Goal: Find specific page/section: Find specific page/section

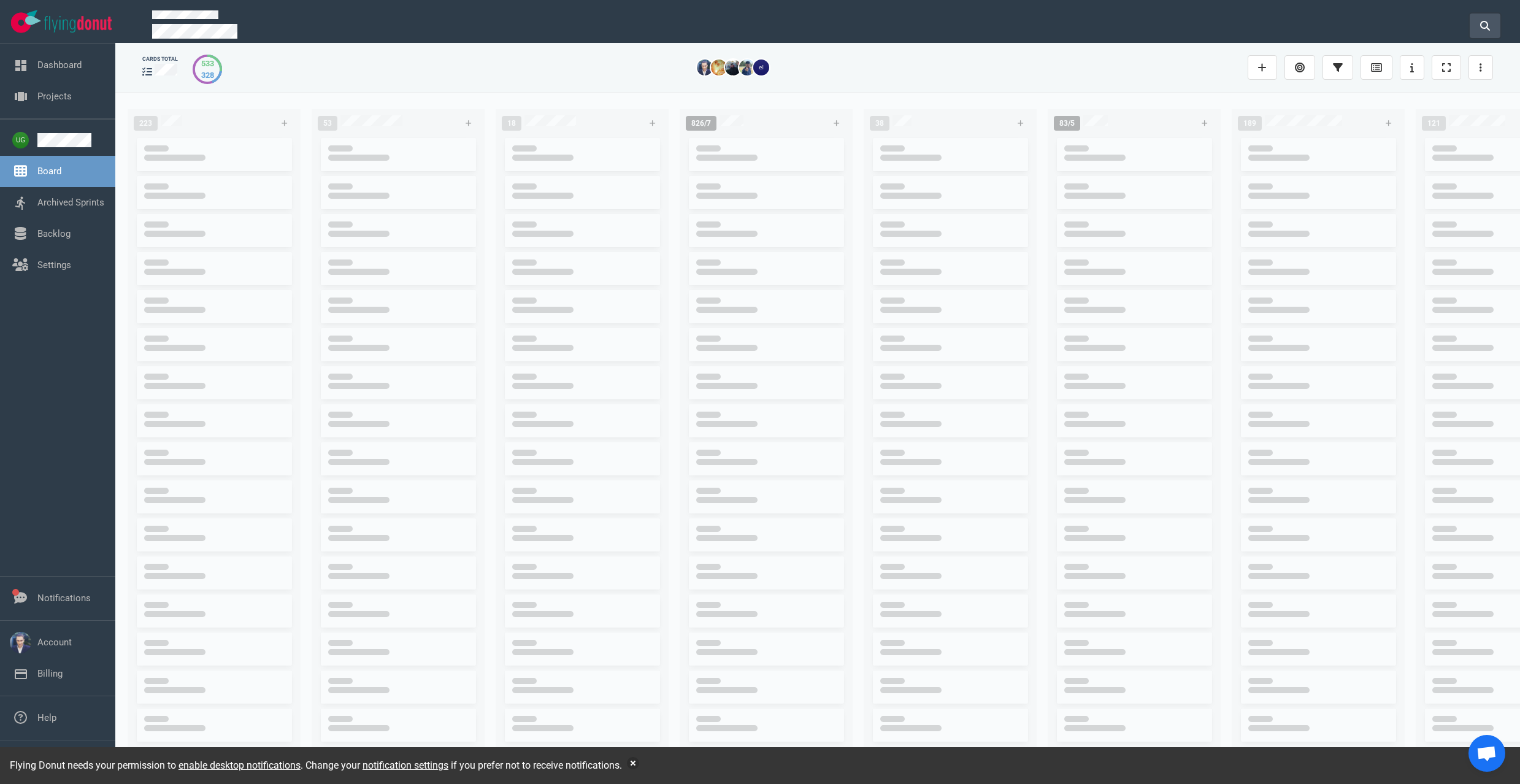
click at [1475, 14] on button at bounding box center [1485, 26] width 31 height 25
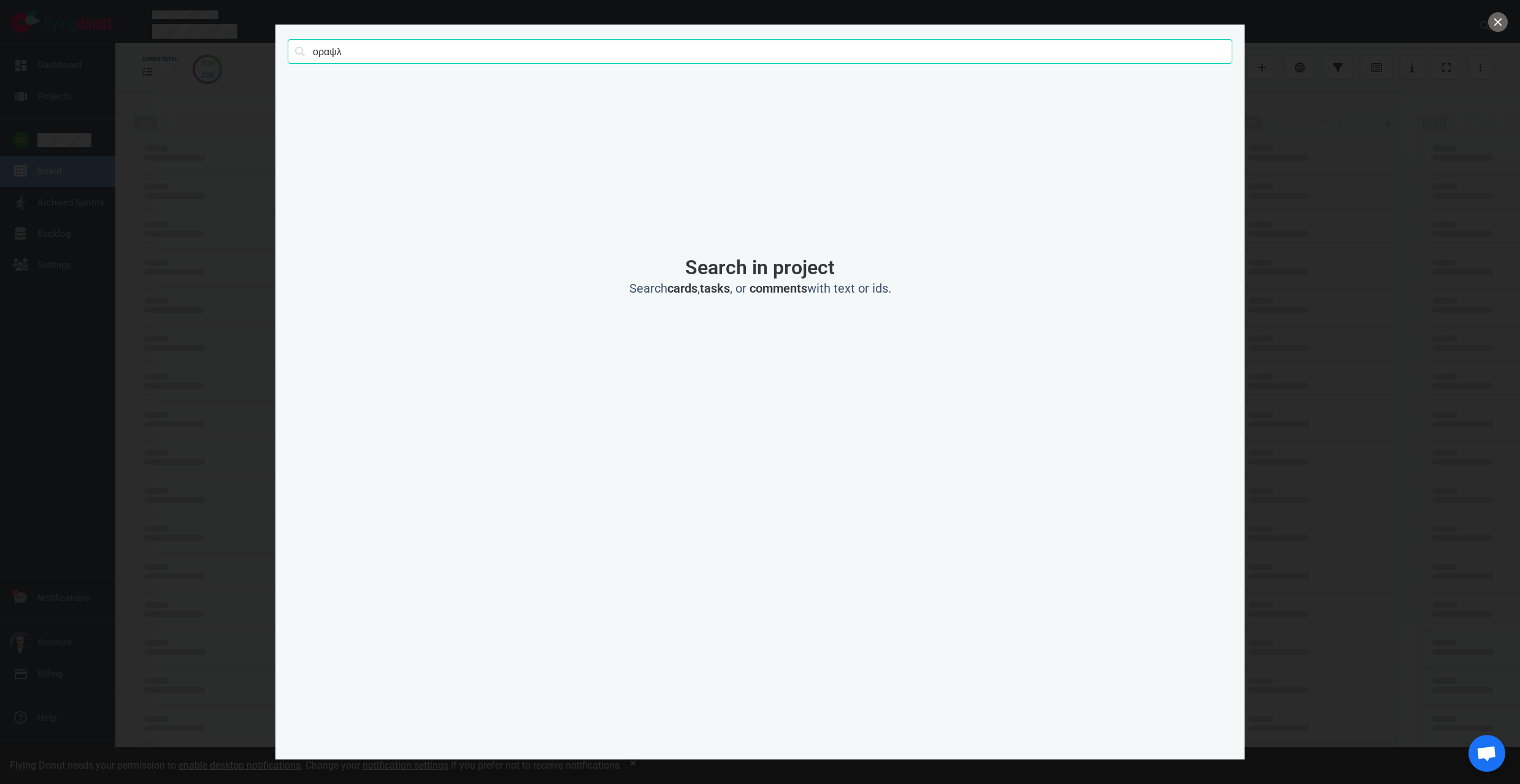
click button "Search" at bounding box center [0, 0] width 0 height 0
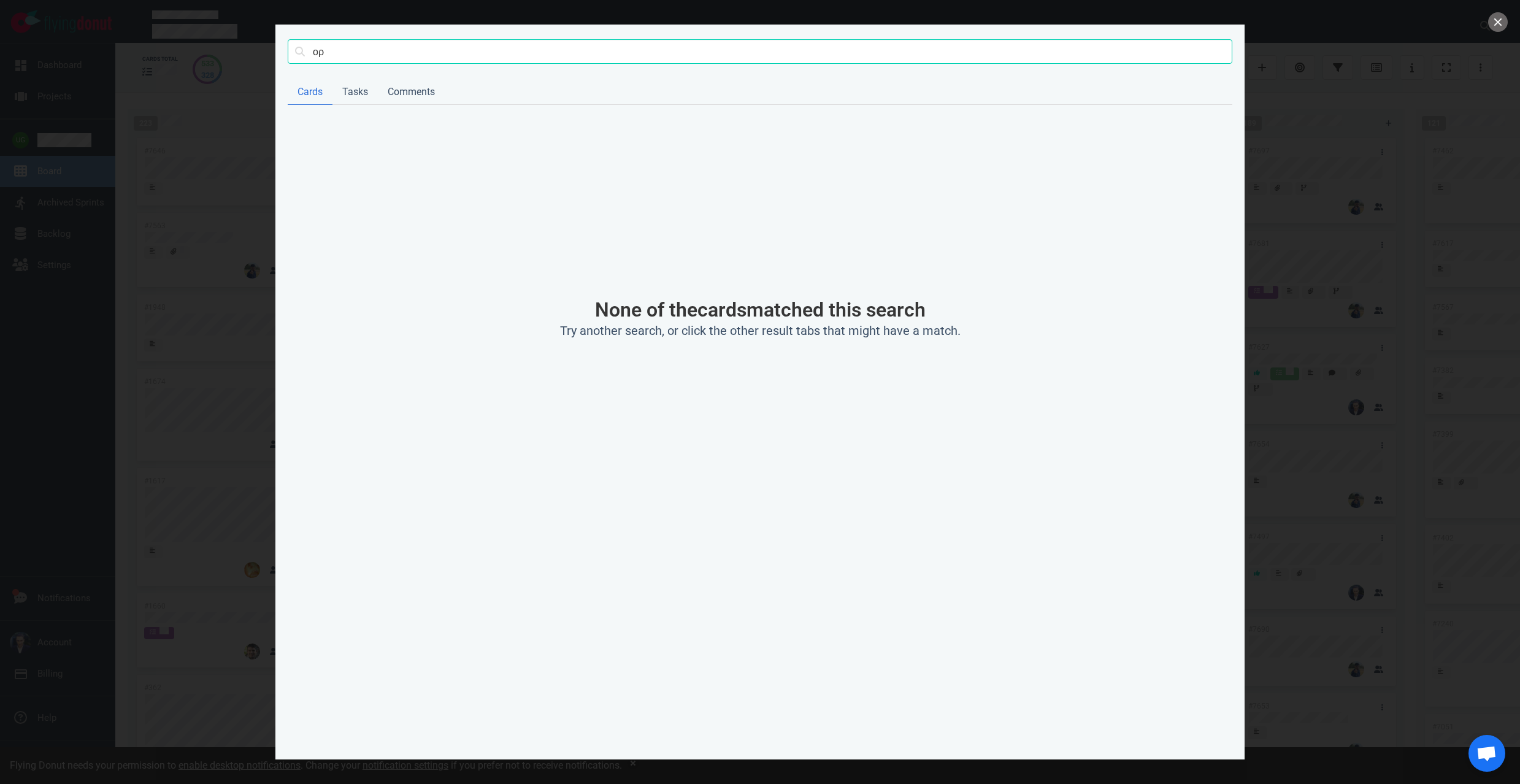
type input "ο"
type input "orcale"
click button "Search" at bounding box center [0, 0] width 0 height 0
click at [323, 54] on input "orcale" at bounding box center [760, 52] width 945 height 25
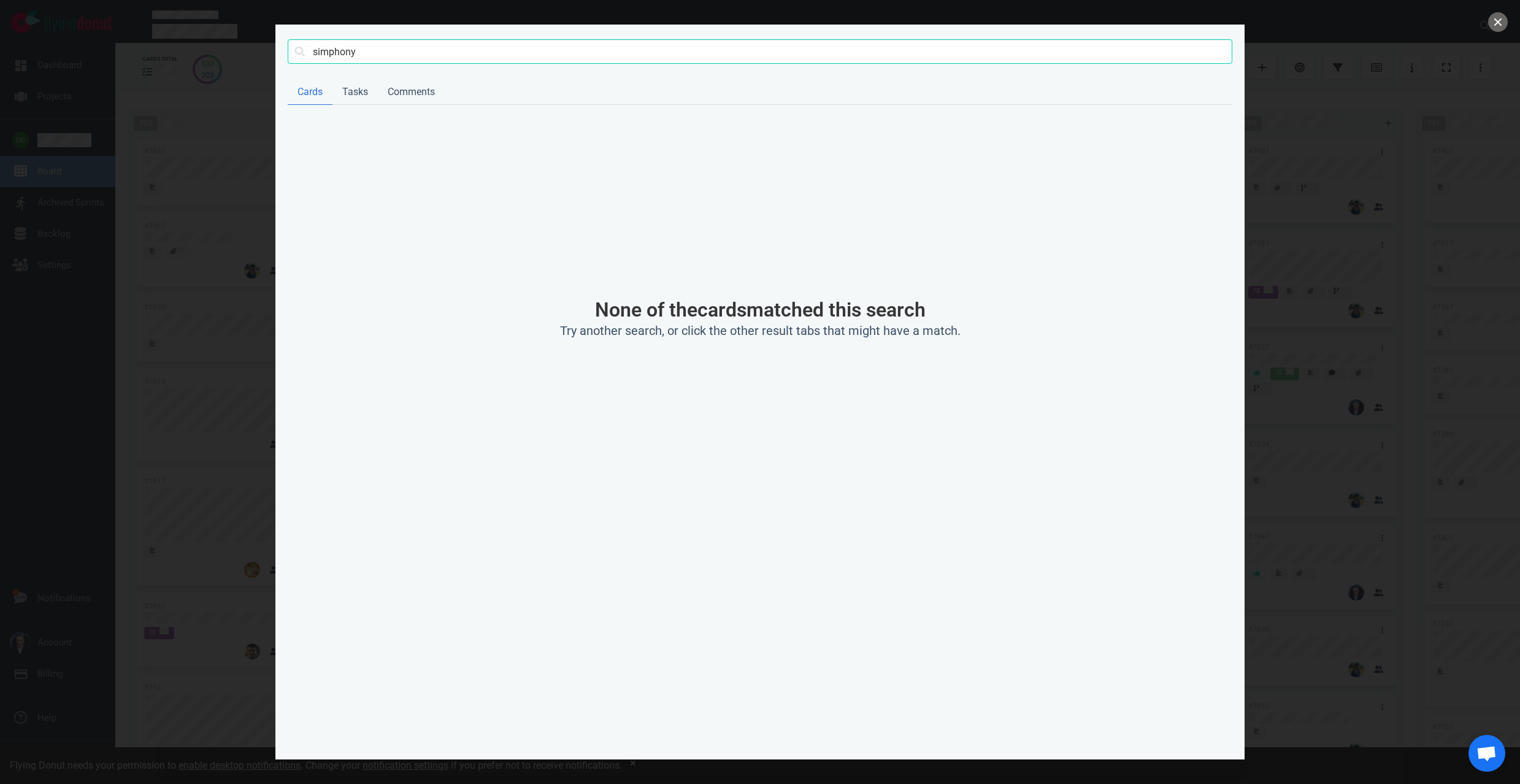
type input "simphony"
click button "Search" at bounding box center [0, 0] width 0 height 0
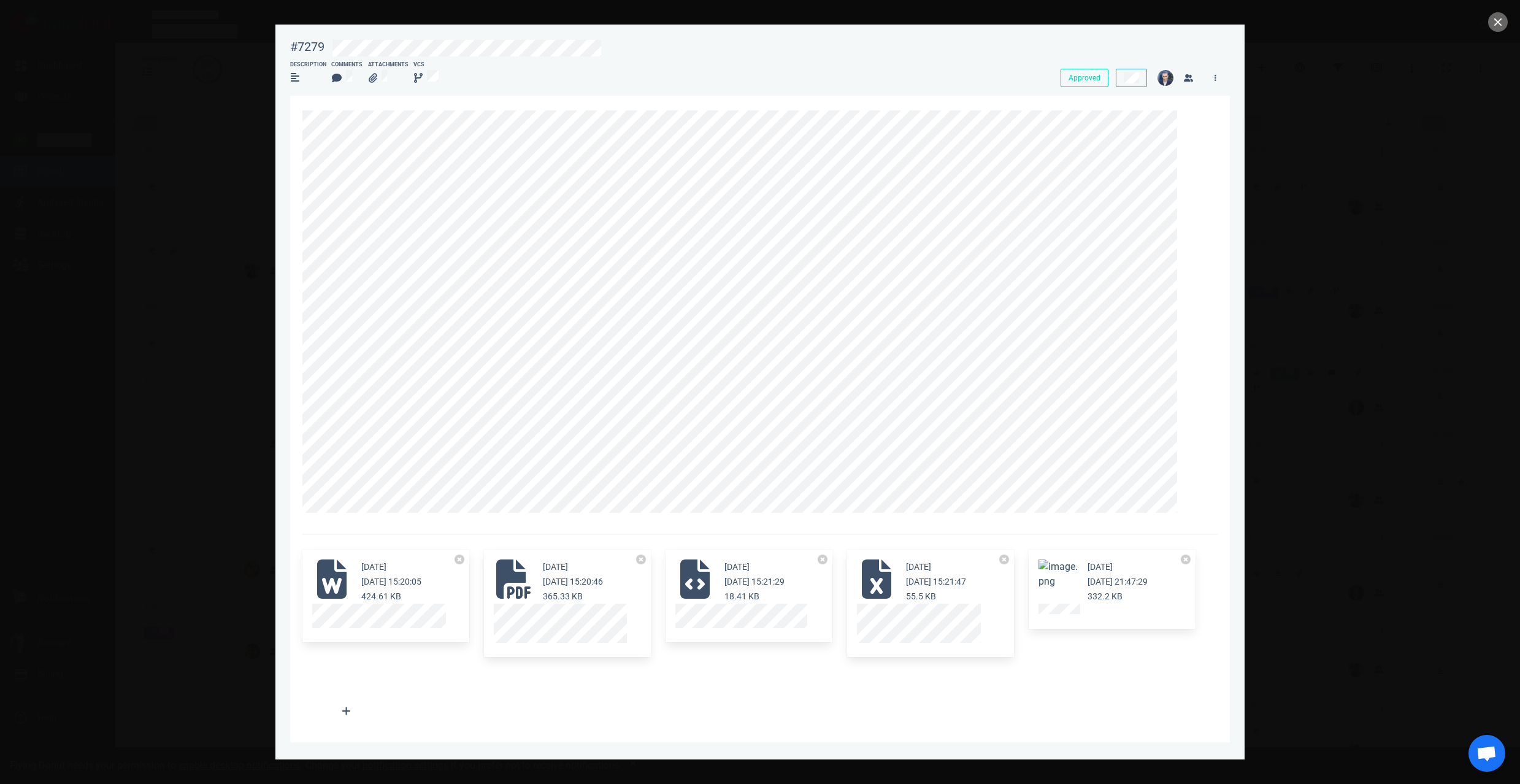
click at [1063, 586] on button "Zoom image" at bounding box center [1058, 574] width 39 height 30
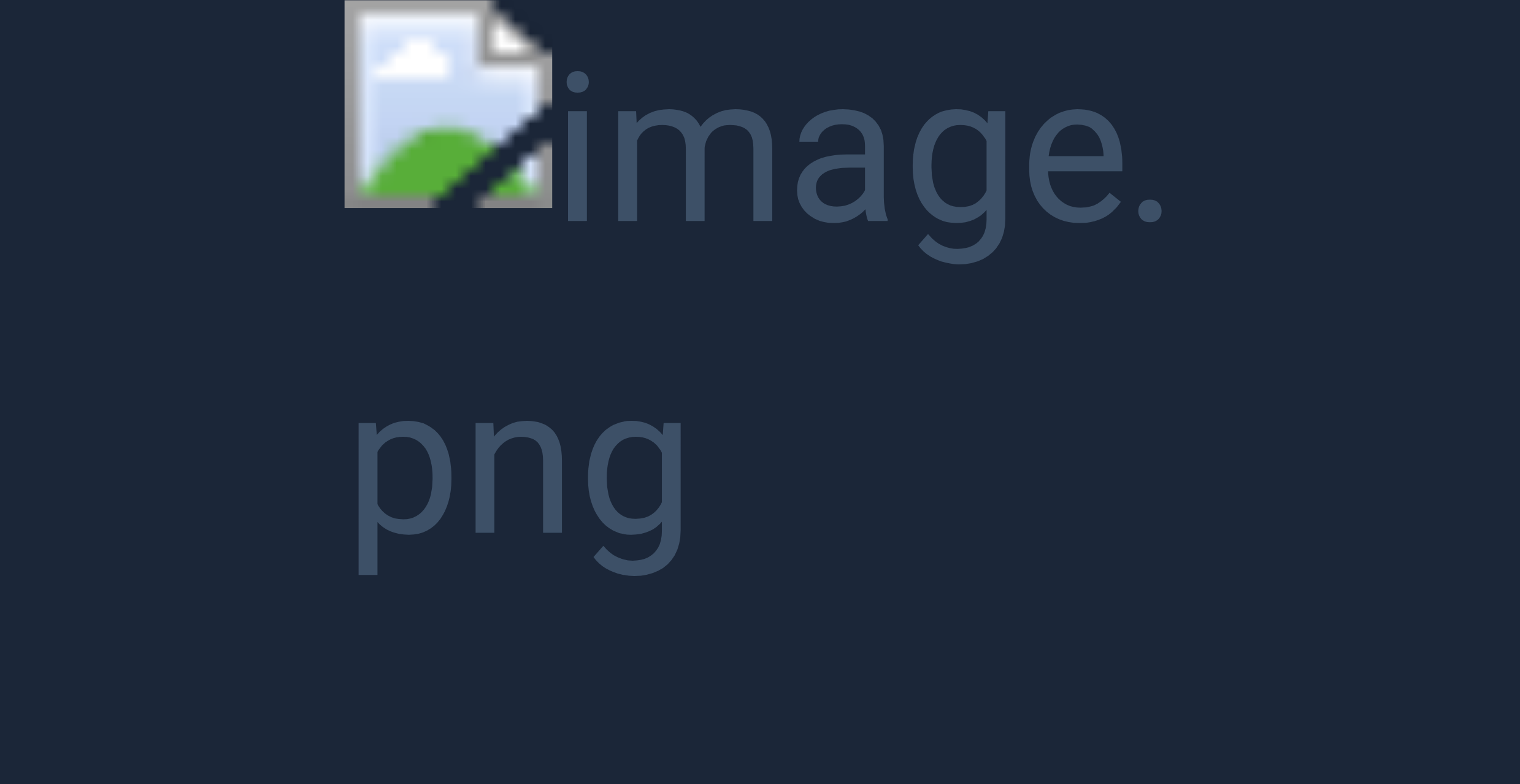
click at [820, 429] on button "Unzoom image" at bounding box center [760, 392] width 1520 height 784
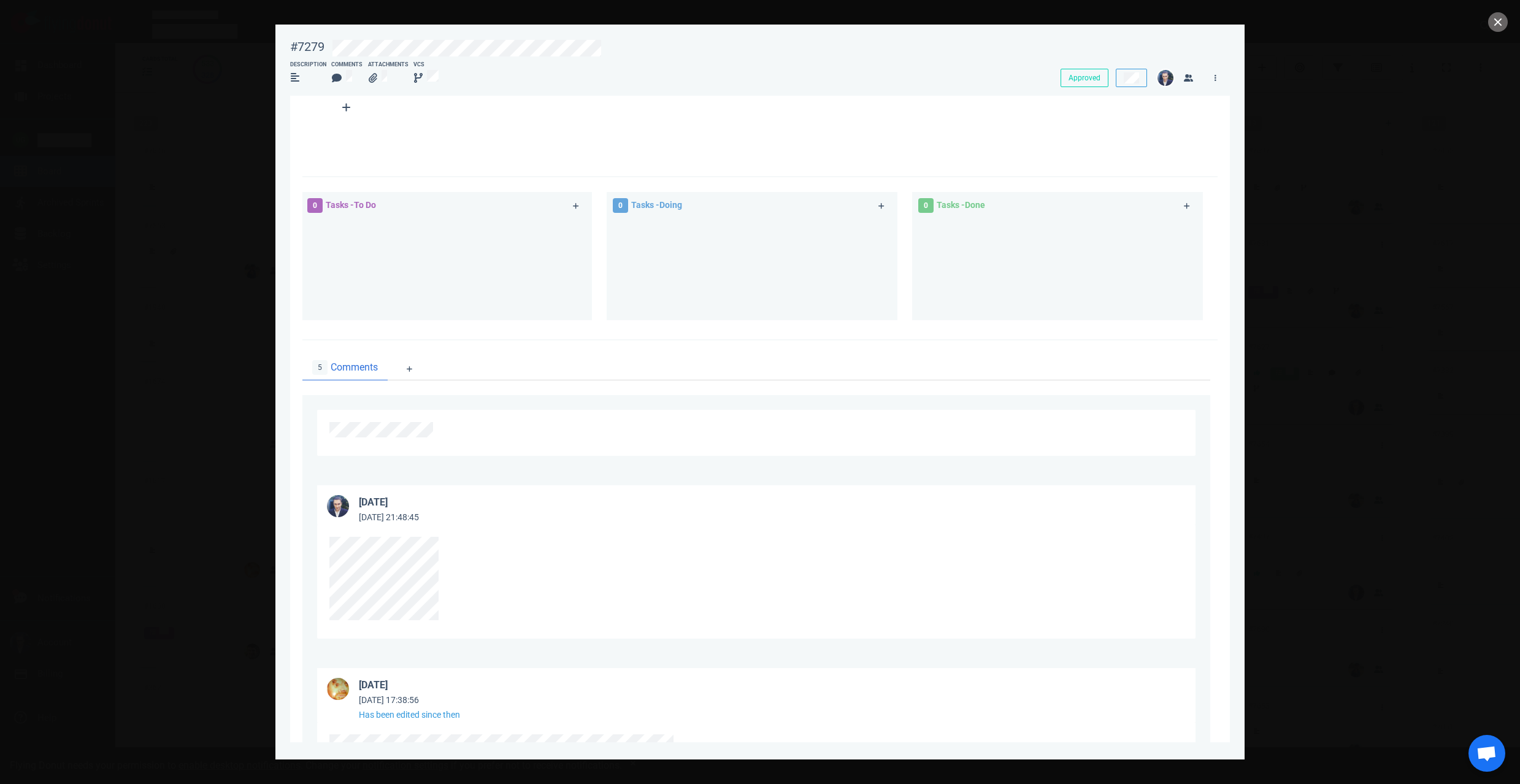
scroll to position [730, 0]
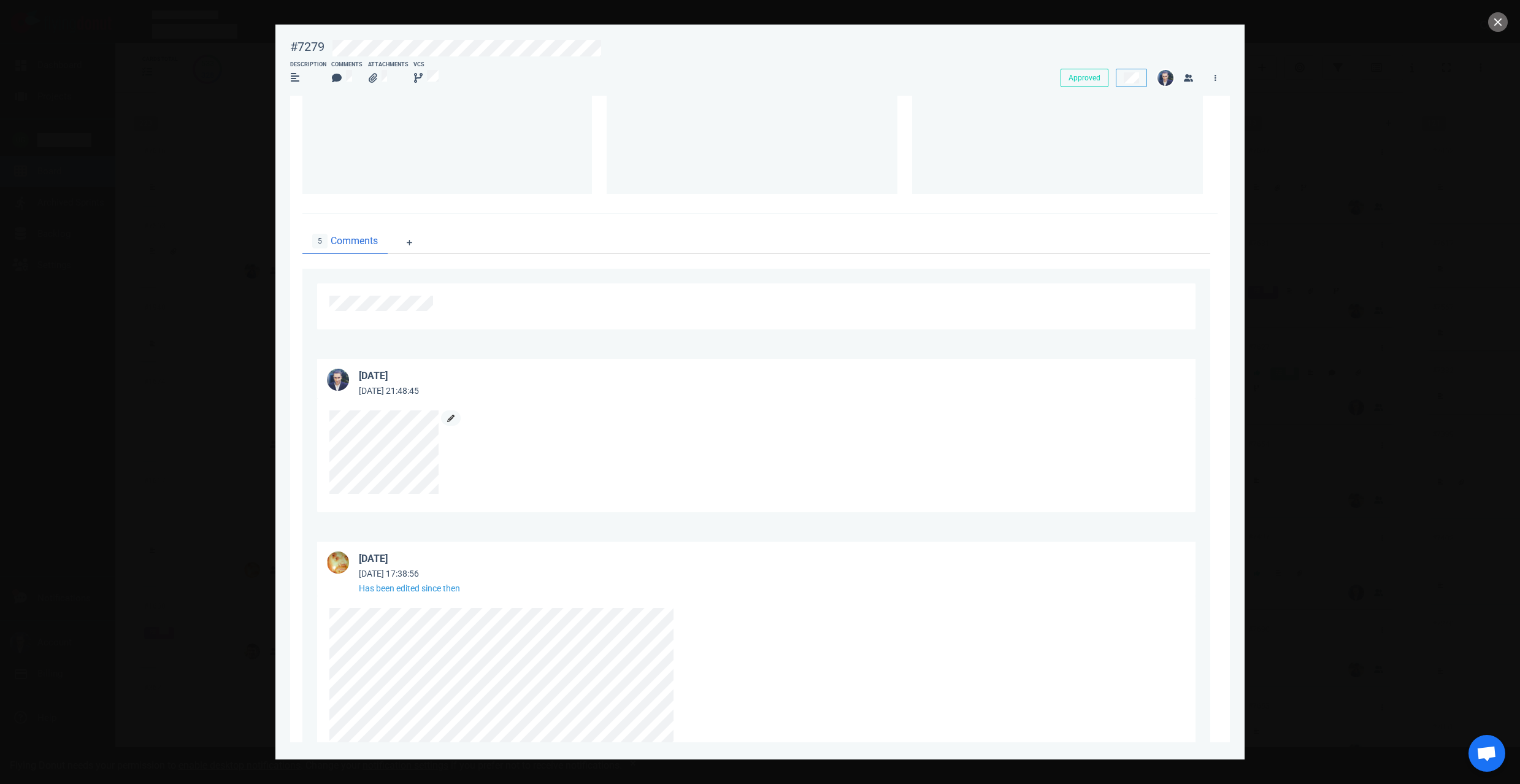
click at [448, 419] on icon at bounding box center [451, 418] width 8 height 8
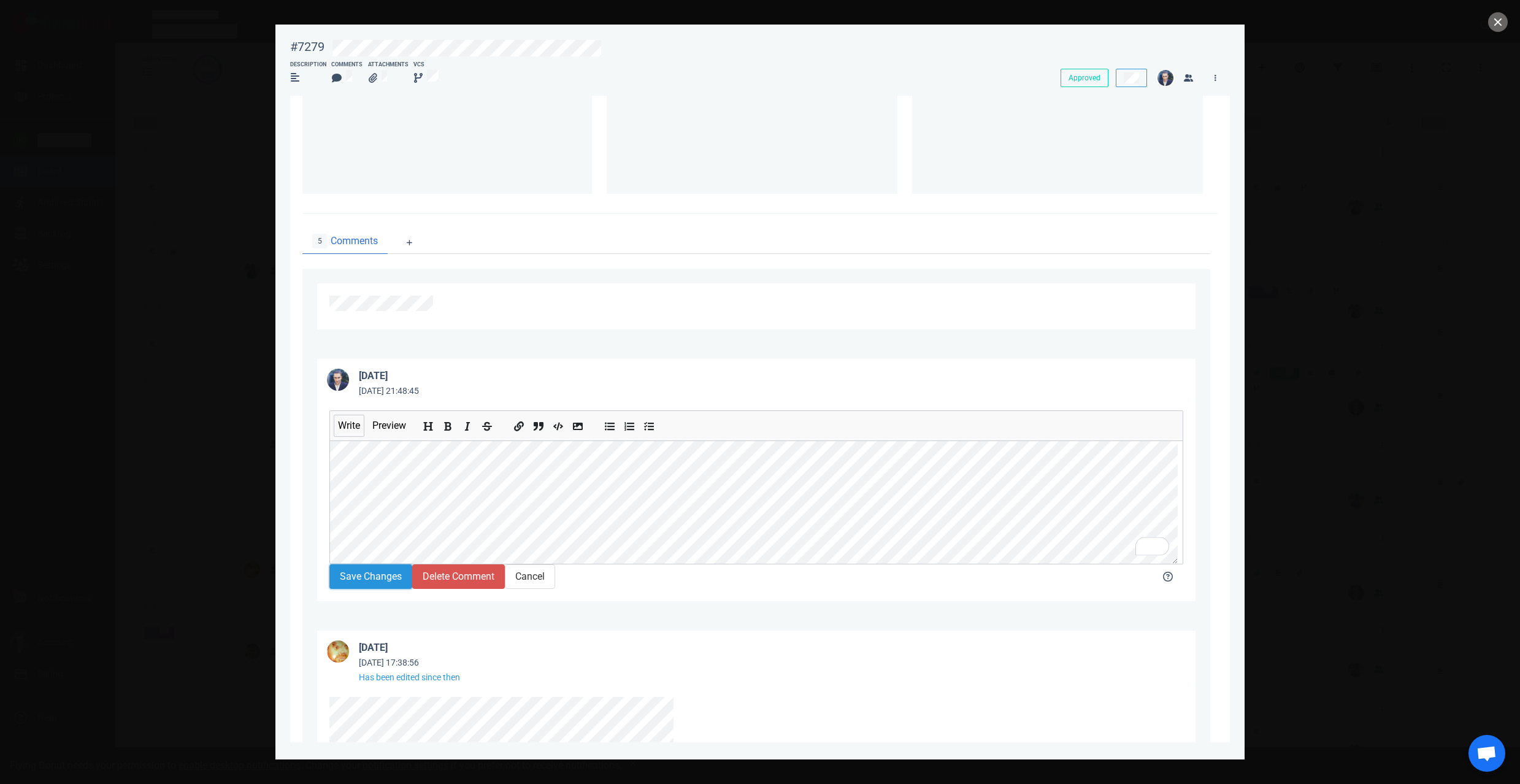
click at [379, 589] on button "Save Changes" at bounding box center [370, 576] width 82 height 25
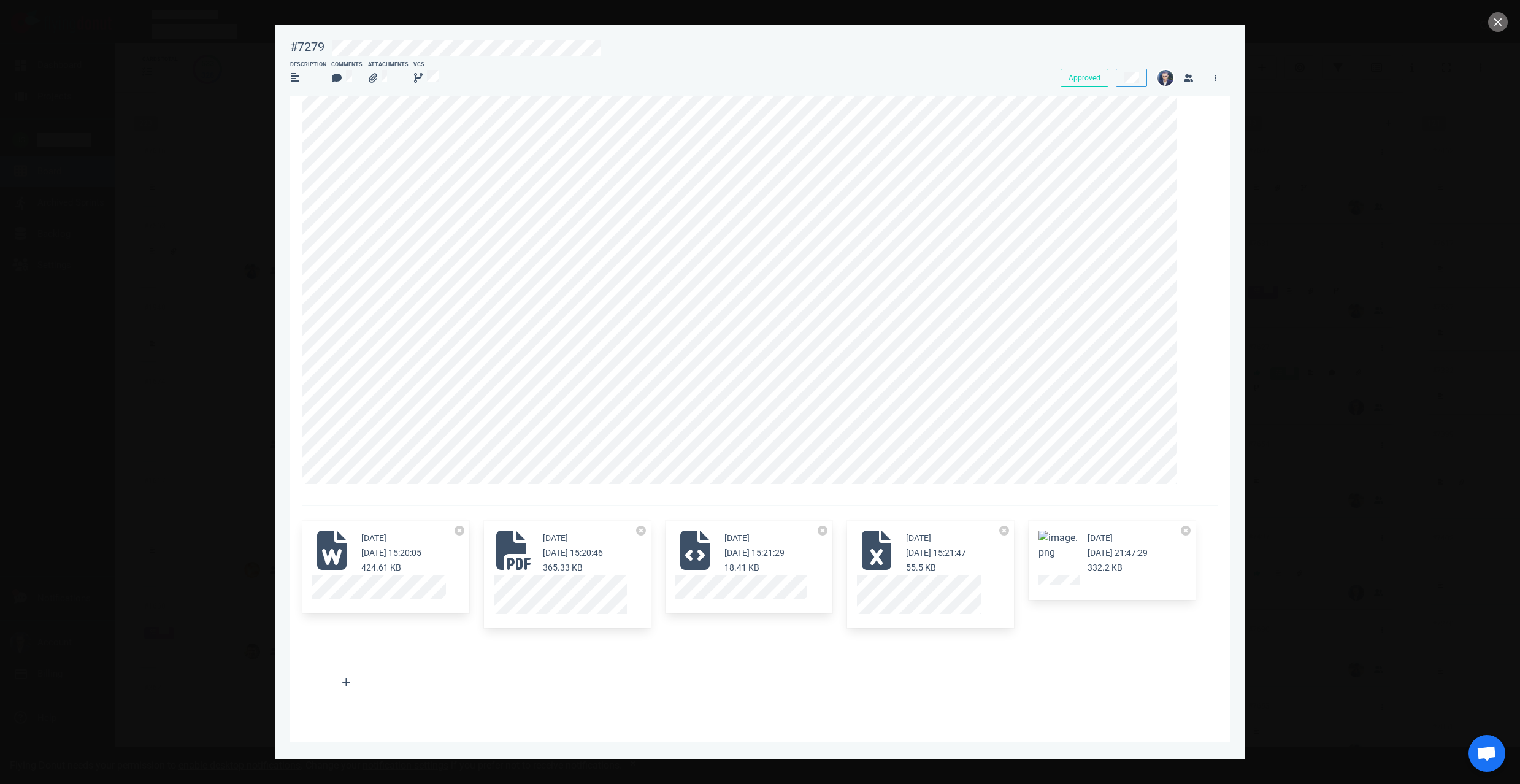
scroll to position [0, 0]
